Goal: Check status: Check status

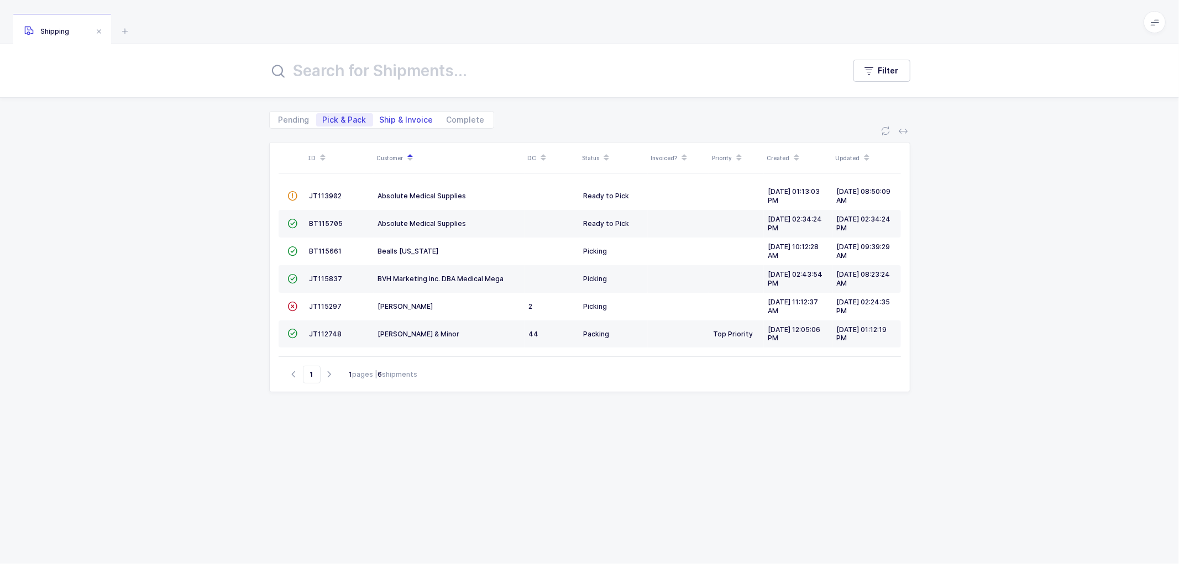
click at [400, 118] on span "Ship & Invoice" at bounding box center [407, 120] width 54 height 8
click at [380, 118] on input "Ship & Invoice" at bounding box center [376, 116] width 7 height 7
radio input "true"
radio input "false"
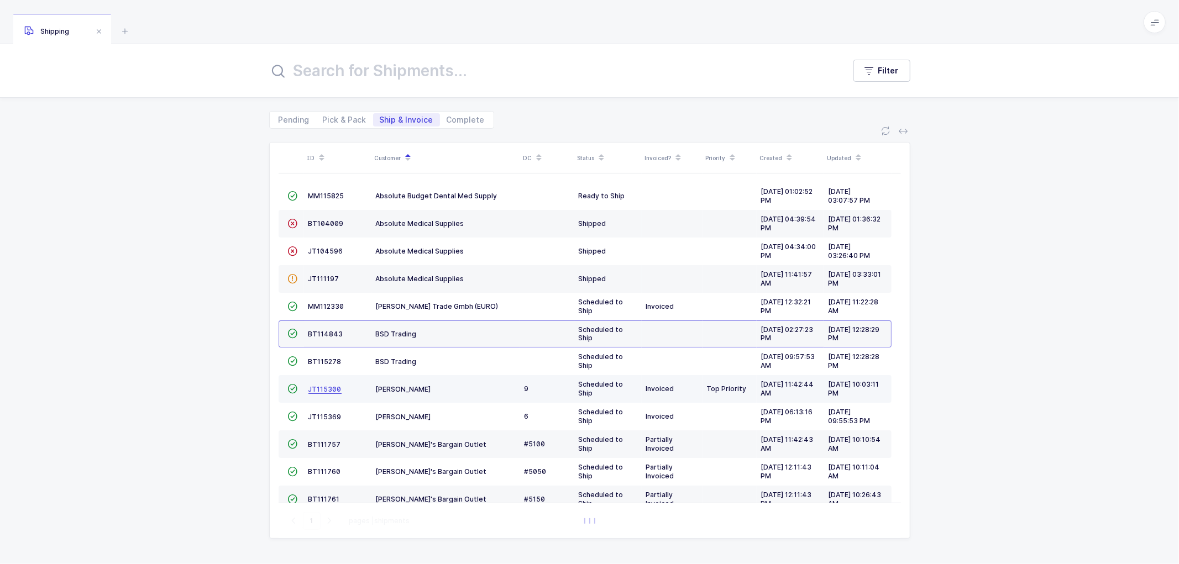
click at [320, 392] on span "JT115300" at bounding box center [324, 389] width 33 height 8
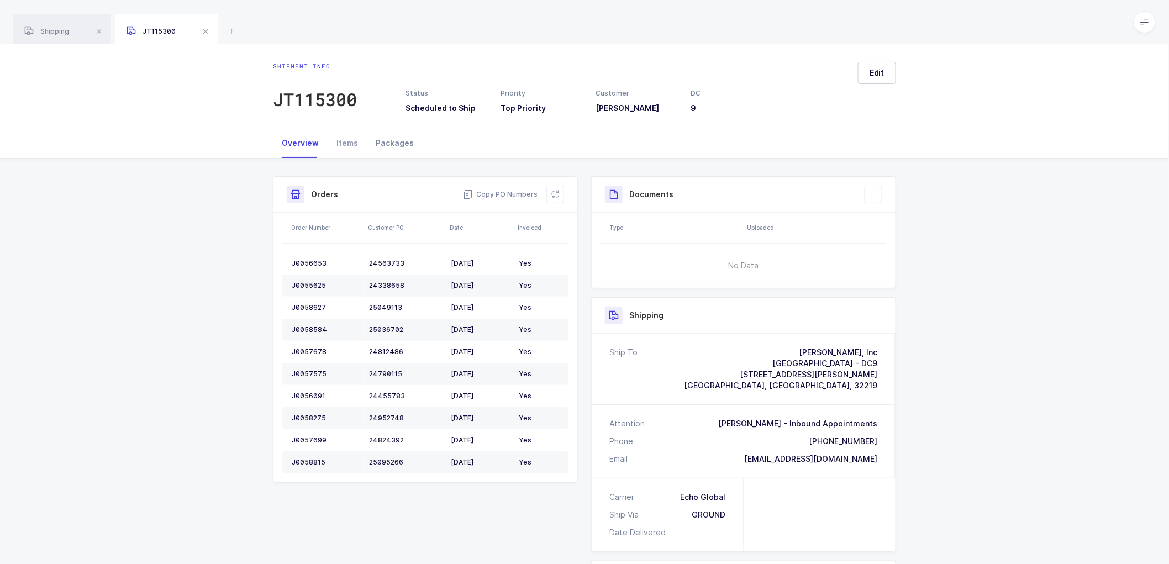
drag, startPoint x: 396, startPoint y: 147, endPoint x: 395, endPoint y: 136, distance: 11.1
click at [396, 146] on div "Packages" at bounding box center [395, 143] width 56 height 30
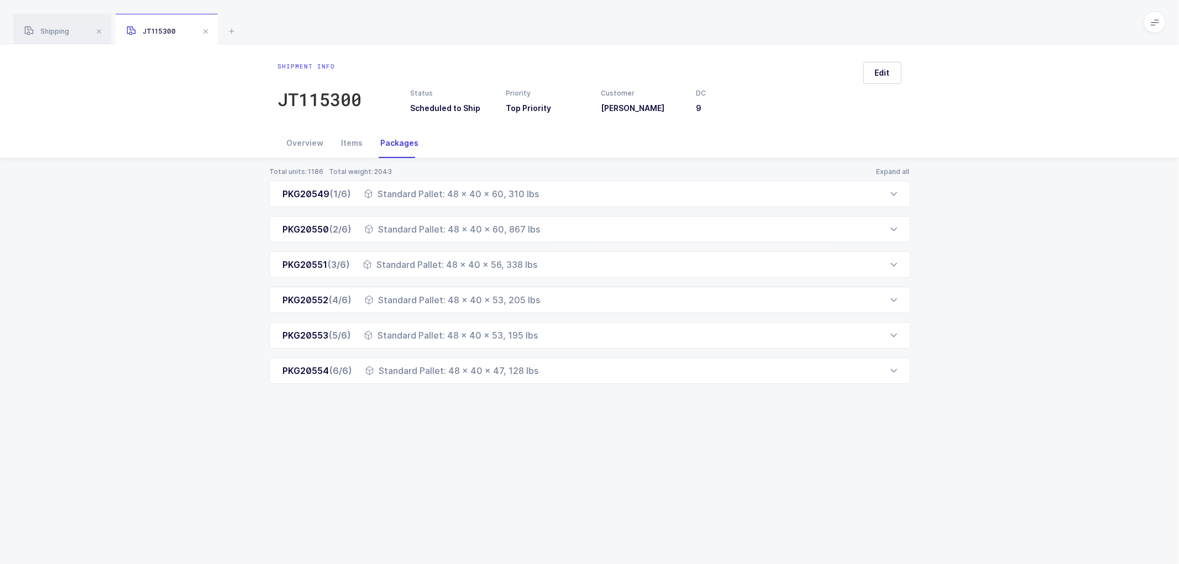
drag, startPoint x: 278, startPoint y: 197, endPoint x: 548, endPoint y: 397, distance: 335.4
click at [548, 397] on div "Total units: 1186 Total weight: 2043 Expand all PKG20549 (1/6) Standard Pallet:…" at bounding box center [589, 289] width 1161 height 261
copy div "PKG20549 (1/6) Standard Pallet: 48 x 40 x 60, 310 lbs Order Number Customer PO …"
click at [185, 219] on div "Total units: 1186 Total weight: 2043 Expand all PKG20549 (1/6) Standard Pallet:…" at bounding box center [589, 289] width 1161 height 261
click at [195, 227] on div "Total units: 1186 Total weight: 2043 Expand all PKG20549 (1/6) Standard Pallet:…" at bounding box center [589, 289] width 1161 height 261
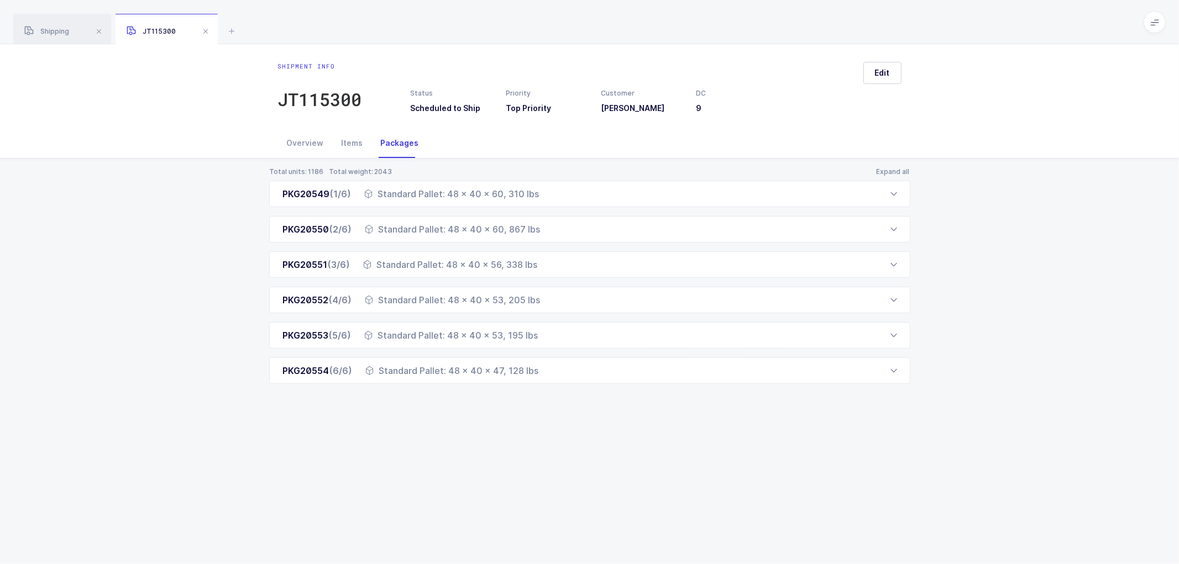
drag, startPoint x: 533, startPoint y: 446, endPoint x: 494, endPoint y: 375, distance: 81.4
click at [533, 445] on div "Shipment info JT115300 Status Scheduled to Ship Priority Top Priority Customer …" at bounding box center [589, 304] width 1179 height 520
click at [984, 272] on div "Total units: 1186 Total weight: 2043 Expand all PKG20549 (1/6) Standard Pallet:…" at bounding box center [589, 289] width 1161 height 261
drag, startPoint x: 306, startPoint y: 141, endPoint x: 401, endPoint y: 152, distance: 96.2
click at [306, 141] on div "Overview" at bounding box center [305, 143] width 55 height 30
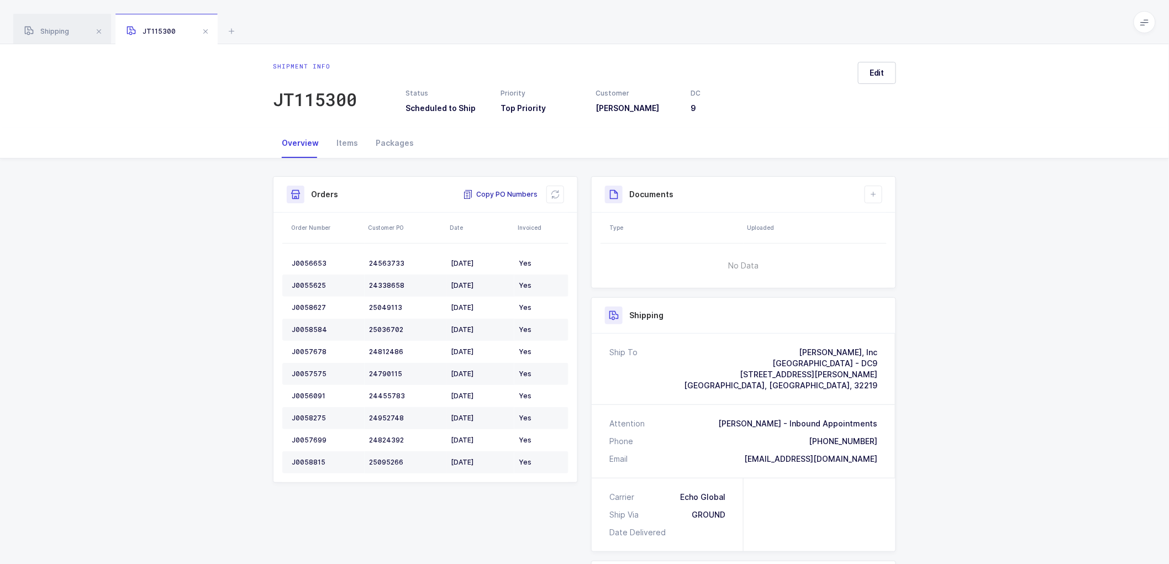
click at [505, 190] on span "Copy PO Numbers" at bounding box center [500, 194] width 75 height 11
click at [45, 25] on div "Shipping" at bounding box center [62, 29] width 98 height 31
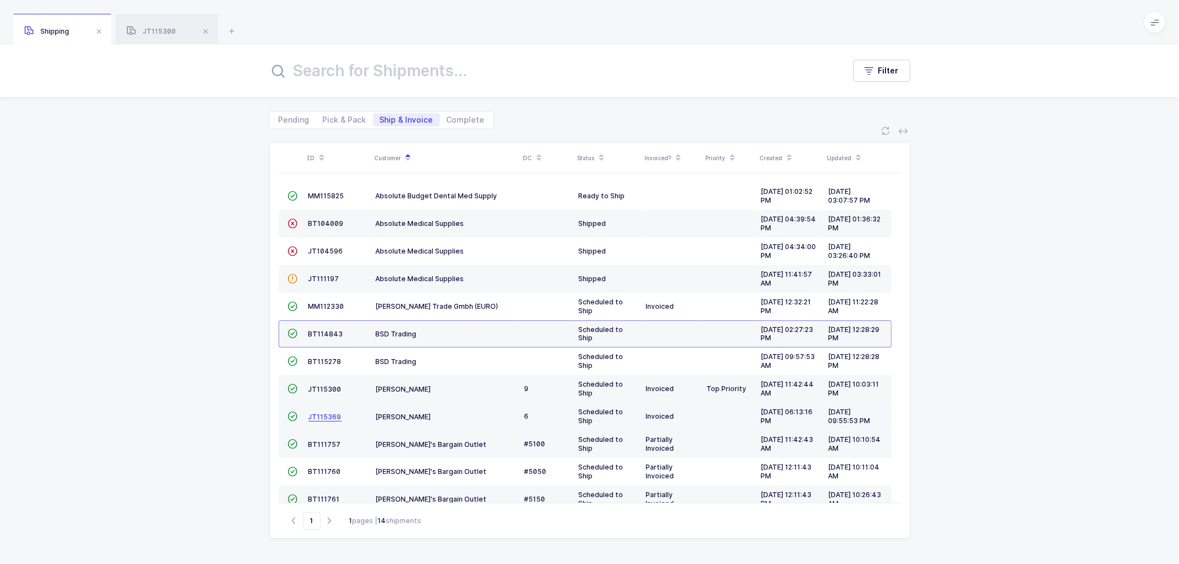
click at [316, 413] on span "JT115369" at bounding box center [324, 417] width 33 height 8
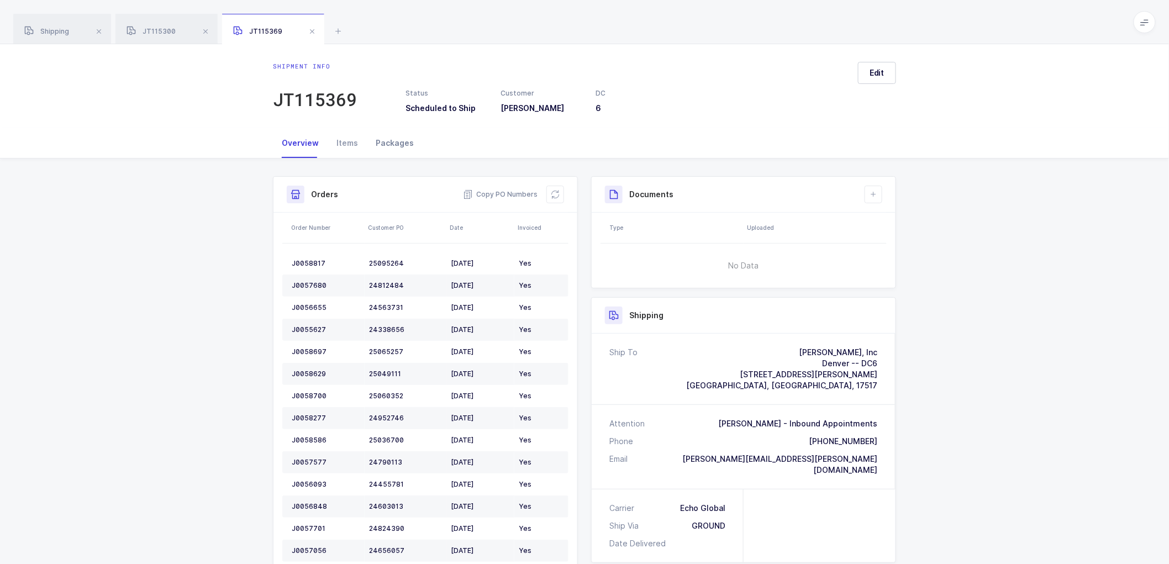
click at [395, 140] on div "Packages" at bounding box center [395, 143] width 56 height 30
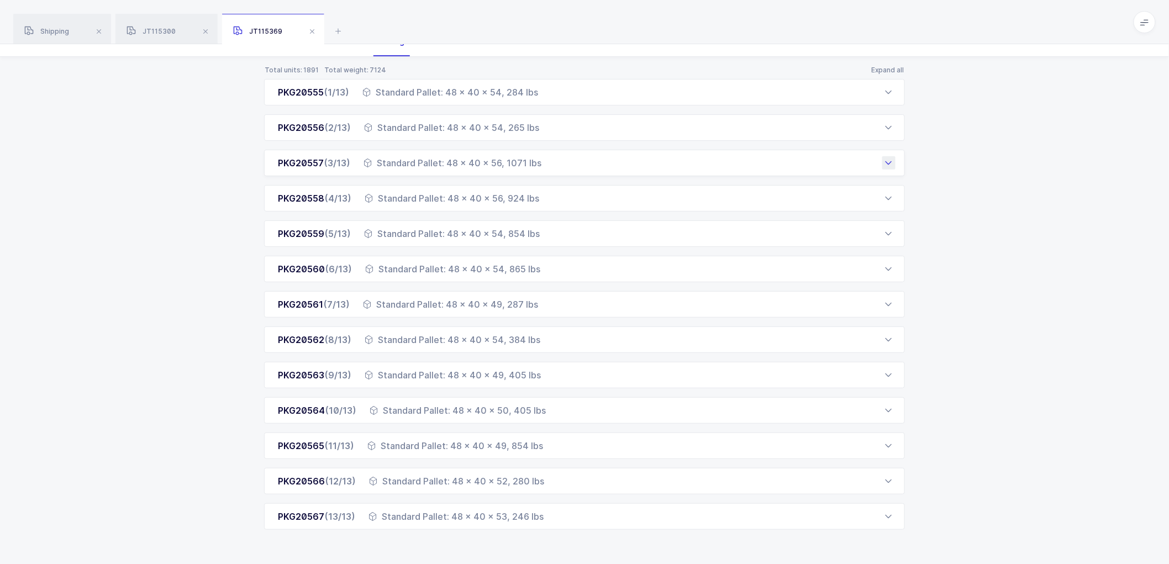
scroll to position [102, 0]
drag, startPoint x: 268, startPoint y: 91, endPoint x: 562, endPoint y: 530, distance: 529.0
click at [562, 530] on div "Total units: 1891 Total weight: 7124 Expand all PKG20555 (1/13) Standard Pallet…" at bounding box center [585, 310] width 1152 height 508
copy div "PKG20555 (1/13) Standard Pallet: 48 x 40 x 54, 284 lbs Order Number Customer PO…"
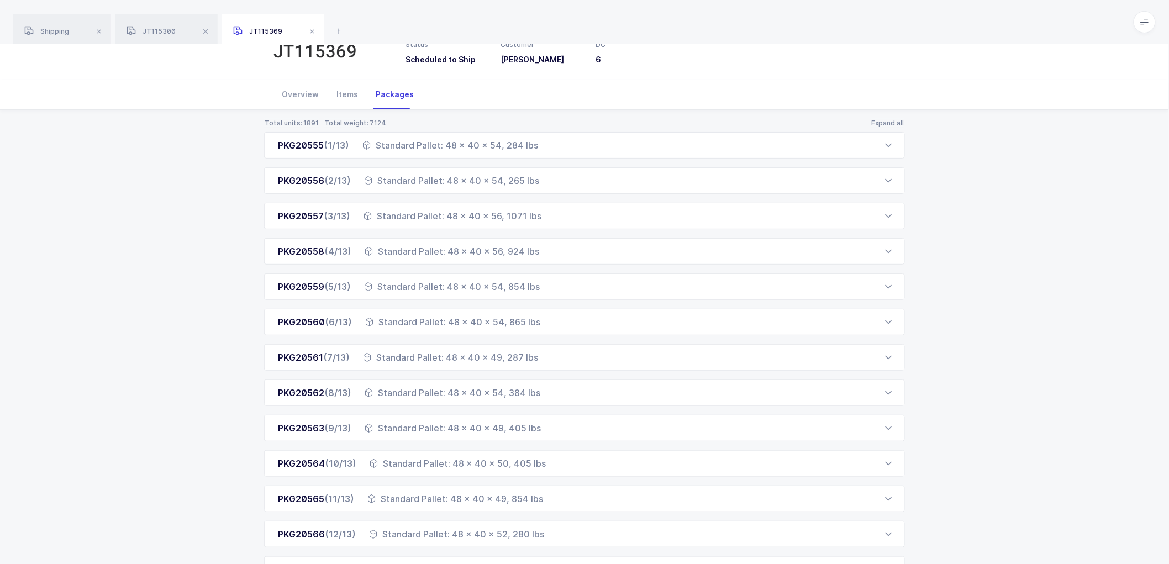
scroll to position [0, 0]
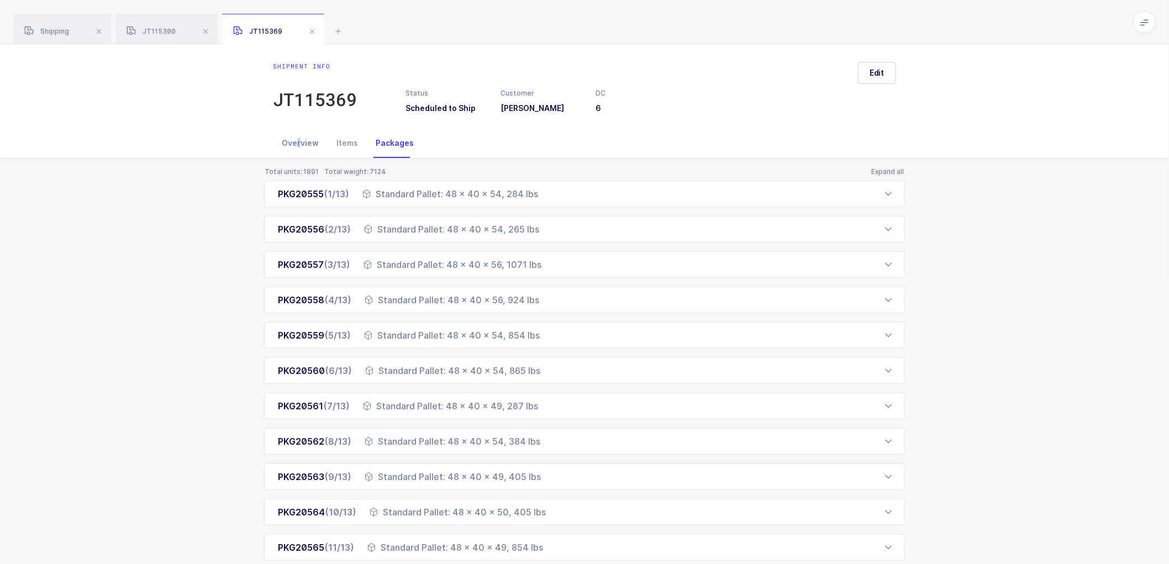
click at [299, 140] on div "Overview" at bounding box center [300, 143] width 55 height 30
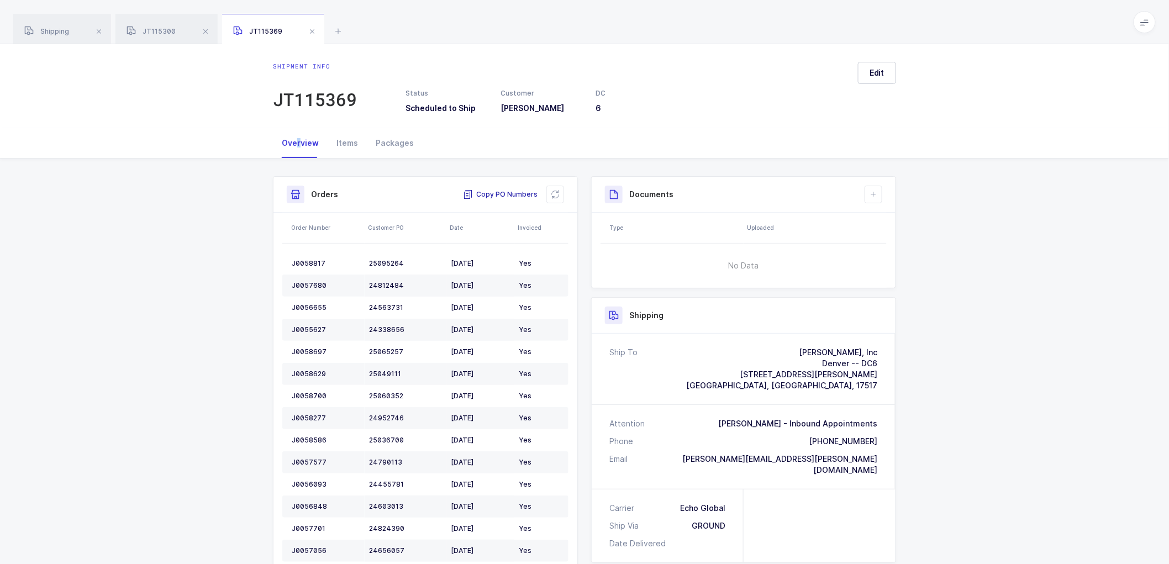
click at [504, 192] on span "Copy PO Numbers" at bounding box center [500, 194] width 75 height 11
click at [928, 229] on div "Shipment Info Shipment Number JT115369 Status Scheduled to Ship Customer [PERSO…" at bounding box center [584, 472] width 1169 height 626
click at [208, 29] on span at bounding box center [205, 31] width 13 height 13
